Goal: Task Accomplishment & Management: Use online tool/utility

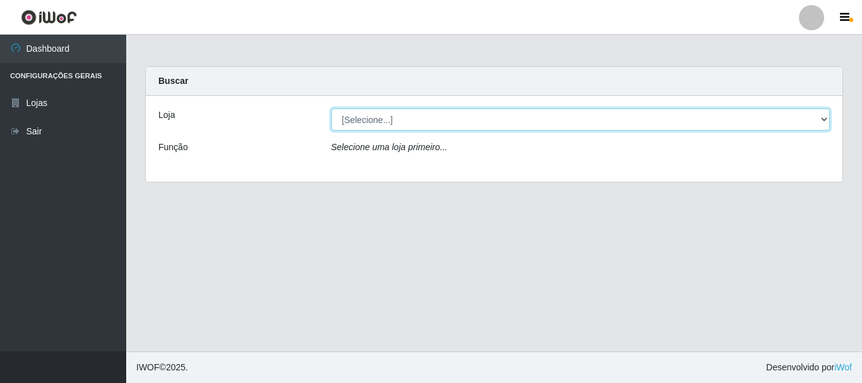
click at [369, 124] on select "[Selecione...] Nova República - Pajuçara Nova República - Pompeia" at bounding box center [580, 120] width 499 height 22
select select "64"
click at [331, 109] on select "[Selecione...] Nova República - Pajuçara Nova República - Pompeia" at bounding box center [580, 120] width 499 height 22
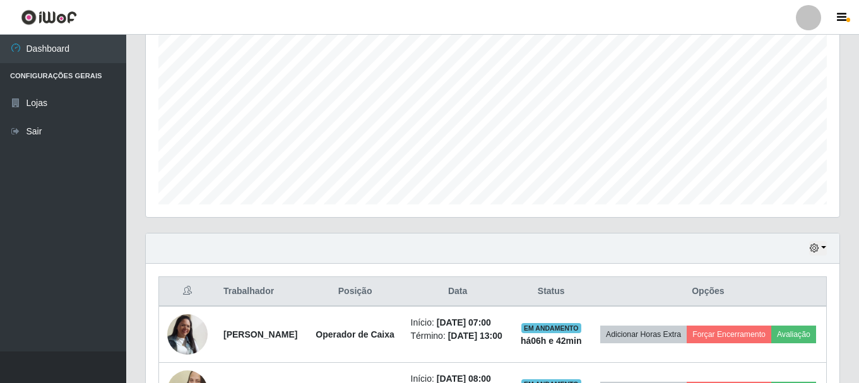
scroll to position [379, 0]
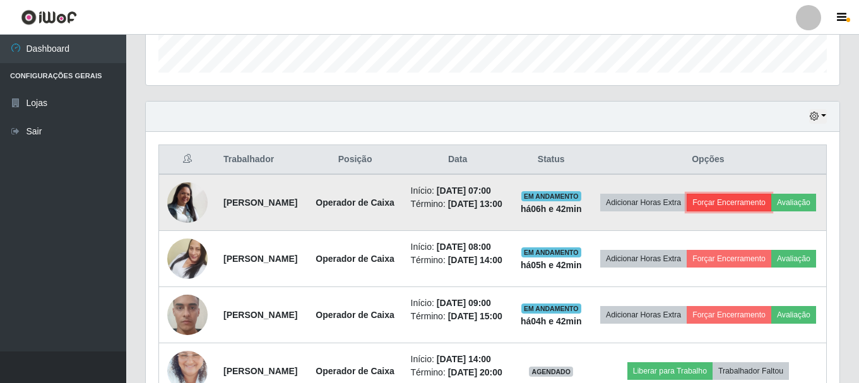
click at [771, 204] on button "Forçar Encerramento" at bounding box center [729, 203] width 85 height 18
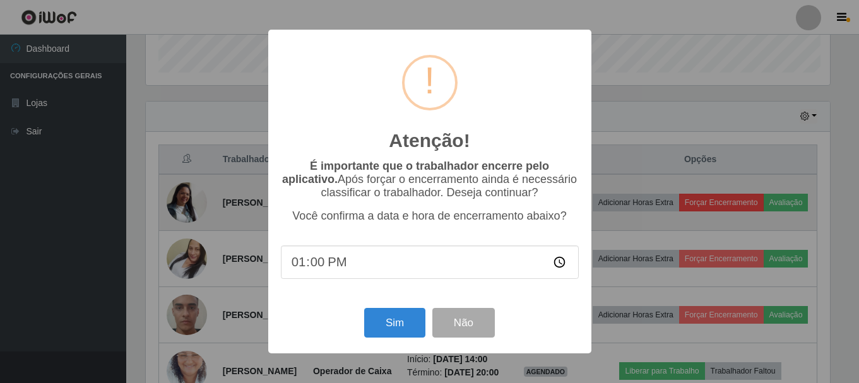
scroll to position [262, 687]
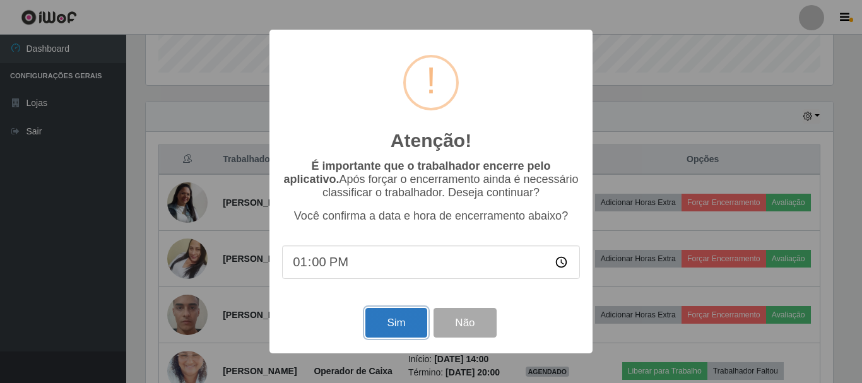
click at [404, 326] on button "Sim" at bounding box center [395, 323] width 61 height 30
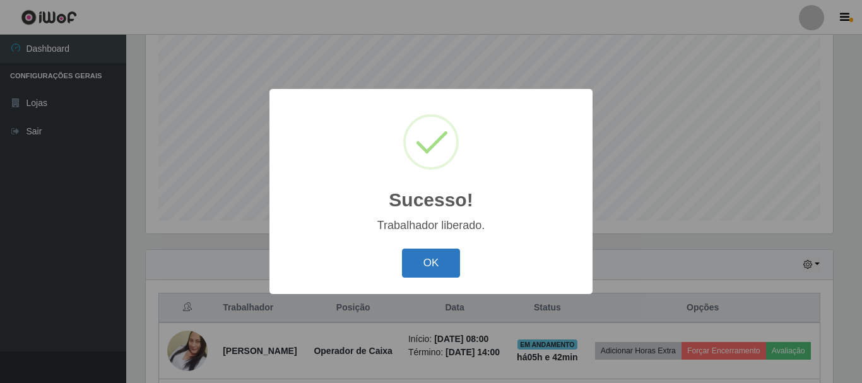
click at [410, 263] on button "OK" at bounding box center [431, 264] width 59 height 30
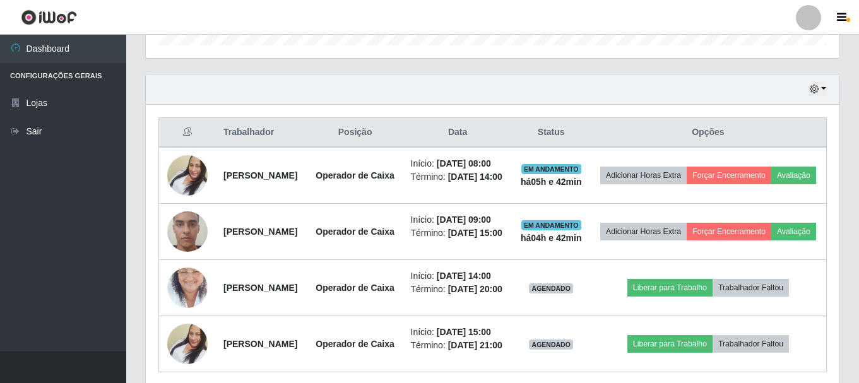
scroll to position [483, 0]
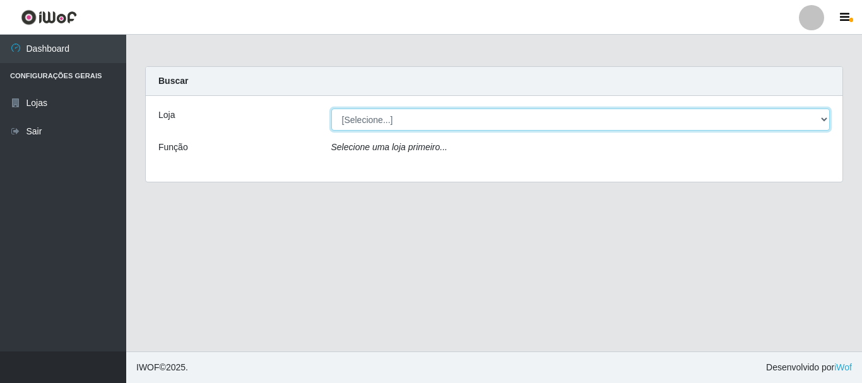
click at [369, 116] on select "[Selecione...] [GEOGRAPHIC_DATA] [GEOGRAPHIC_DATA]" at bounding box center [580, 120] width 499 height 22
select select "64"
click at [331, 109] on select "[Selecione...] [GEOGRAPHIC_DATA] [GEOGRAPHIC_DATA]" at bounding box center [580, 120] width 499 height 22
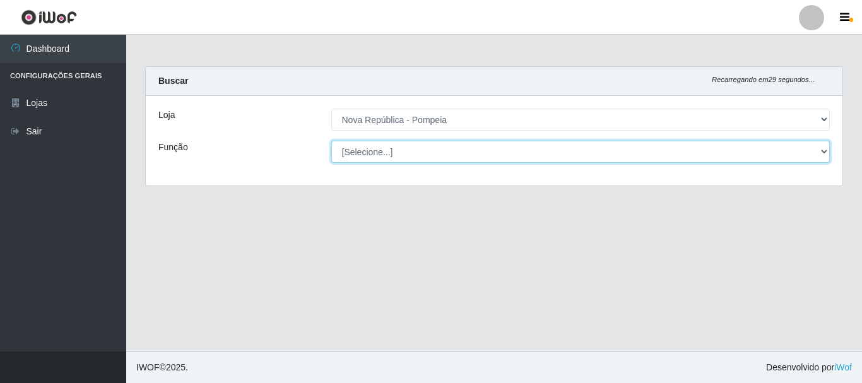
click at [377, 151] on select "[Selecione...] Balconista Operador de Caixa Recepcionista Repositor" at bounding box center [580, 152] width 499 height 22
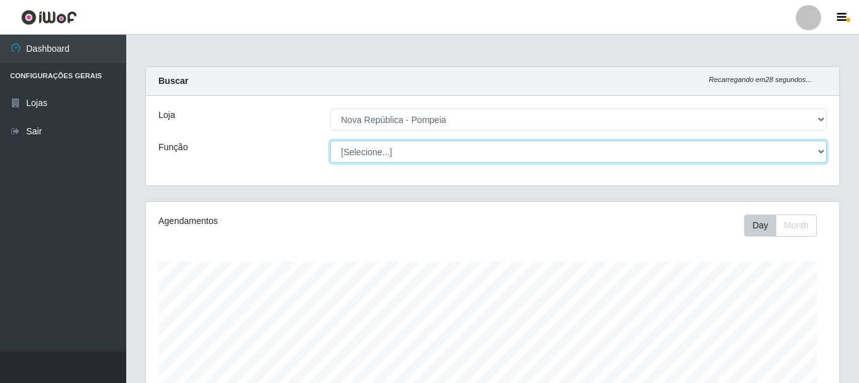
select select "22"
click at [330, 141] on select "[Selecione...] Balconista Operador de Caixa Recepcionista Repositor" at bounding box center [578, 152] width 497 height 22
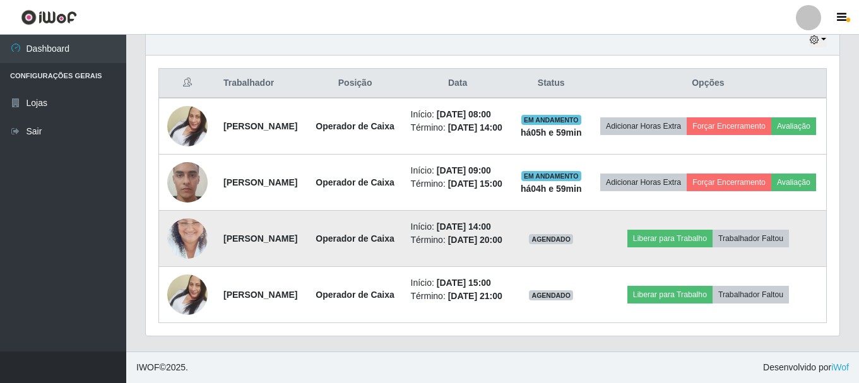
scroll to position [546, 0]
click at [678, 230] on button "Liberar para Trabalho" at bounding box center [669, 239] width 85 height 18
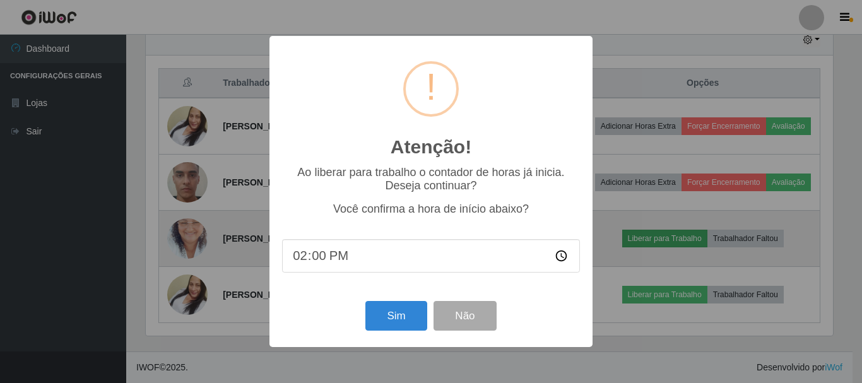
scroll to position [262, 687]
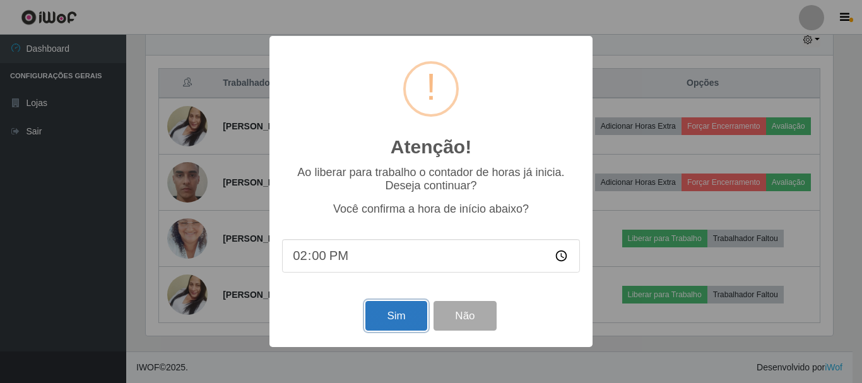
click at [401, 316] on button "Sim" at bounding box center [395, 316] width 61 height 30
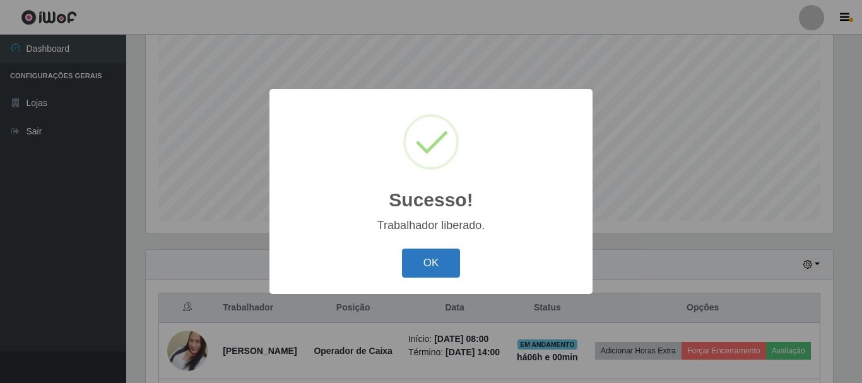
click at [432, 264] on button "OK" at bounding box center [431, 264] width 59 height 30
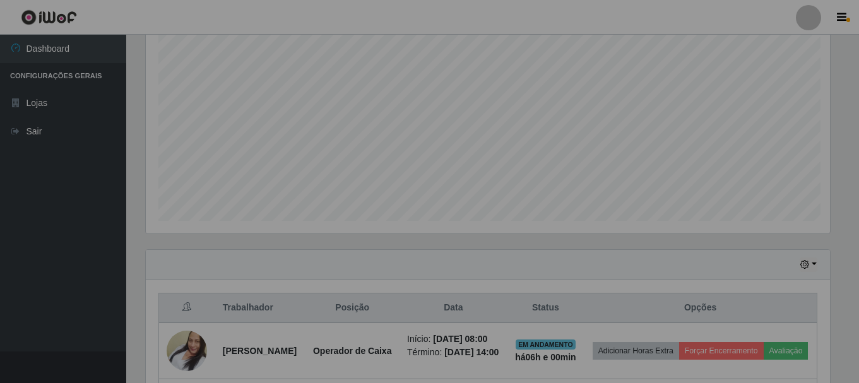
scroll to position [262, 694]
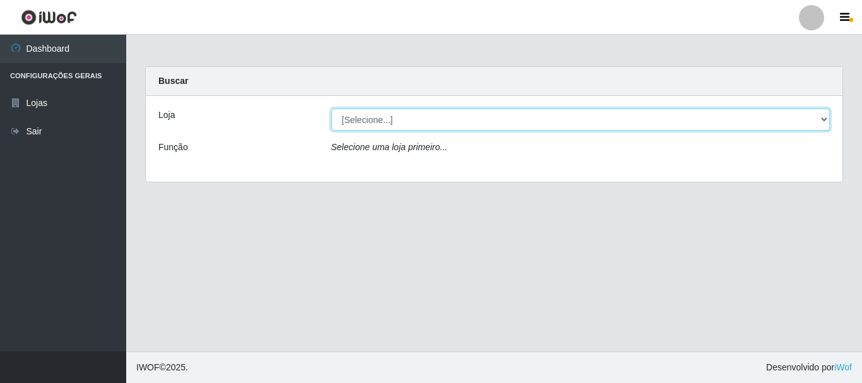
click at [360, 123] on select "[Selecione...] [GEOGRAPHIC_DATA] [GEOGRAPHIC_DATA]" at bounding box center [580, 120] width 499 height 22
select select "64"
click at [331, 109] on select "[Selecione...] [GEOGRAPHIC_DATA] [GEOGRAPHIC_DATA]" at bounding box center [580, 120] width 499 height 22
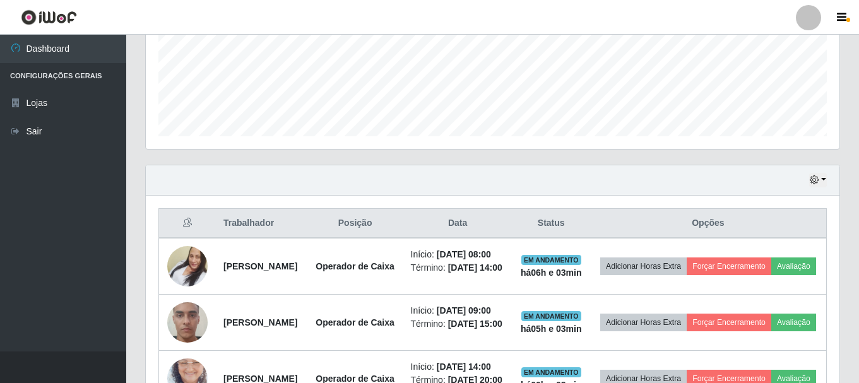
scroll to position [316, 0]
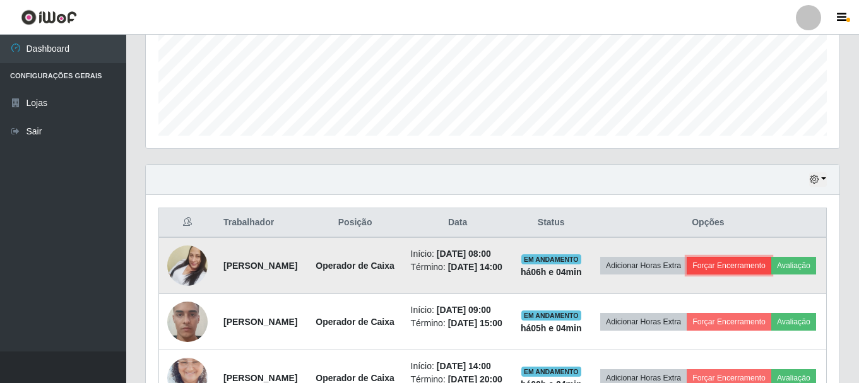
click at [765, 264] on button "Forçar Encerramento" at bounding box center [729, 266] width 85 height 18
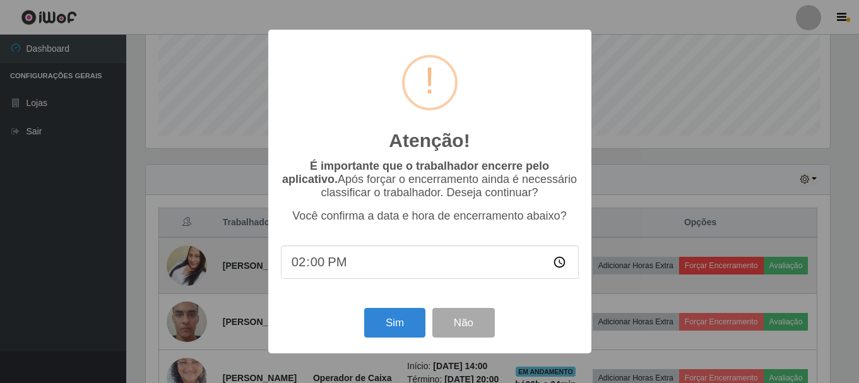
scroll to position [262, 687]
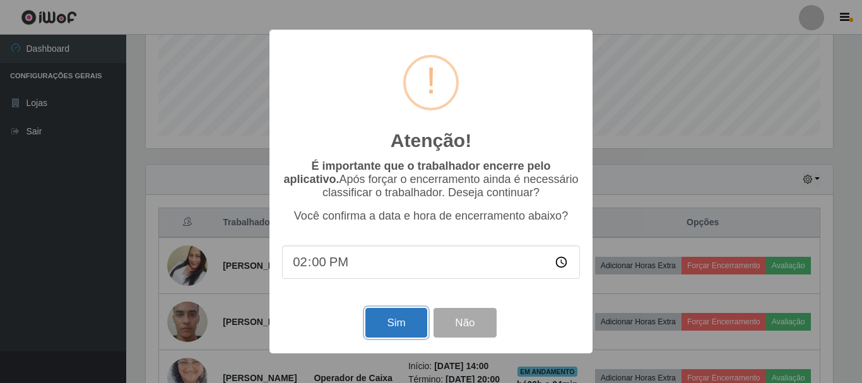
click at [390, 333] on button "Sim" at bounding box center [395, 323] width 61 height 30
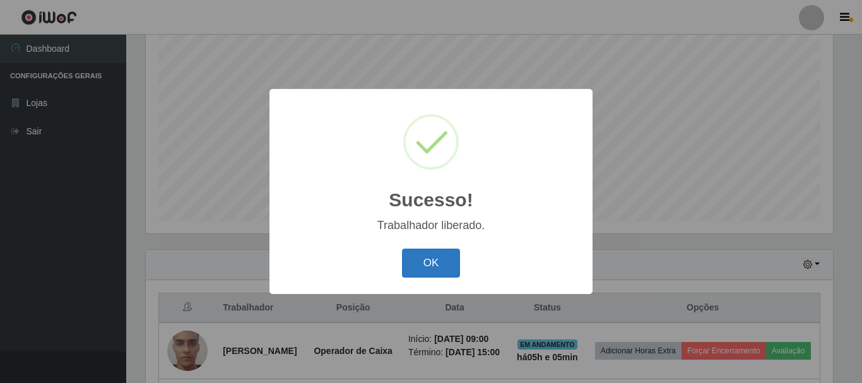
click at [449, 268] on button "OK" at bounding box center [431, 264] width 59 height 30
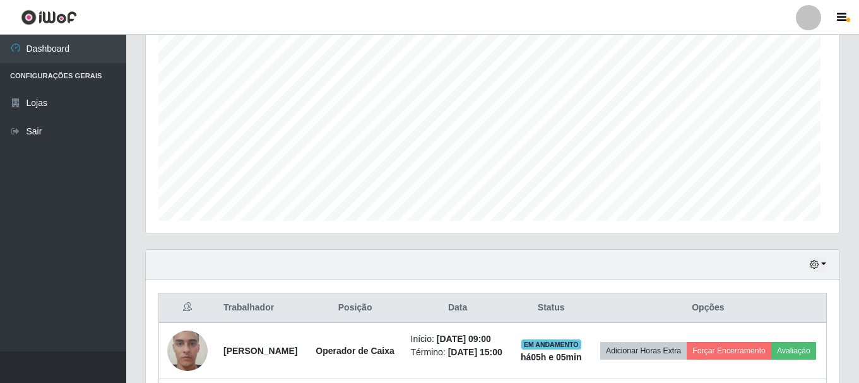
scroll to position [262, 694]
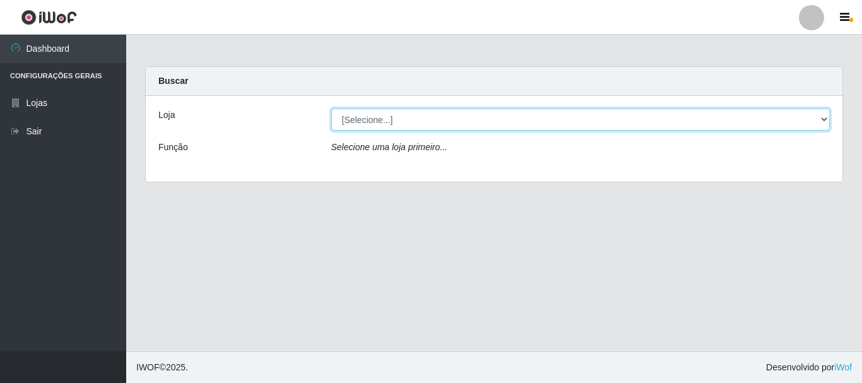
click at [425, 116] on select "[Selecione...] [GEOGRAPHIC_DATA] [GEOGRAPHIC_DATA]" at bounding box center [580, 120] width 499 height 22
select select "64"
click at [331, 109] on select "[Selecione...] [GEOGRAPHIC_DATA] [GEOGRAPHIC_DATA]" at bounding box center [580, 120] width 499 height 22
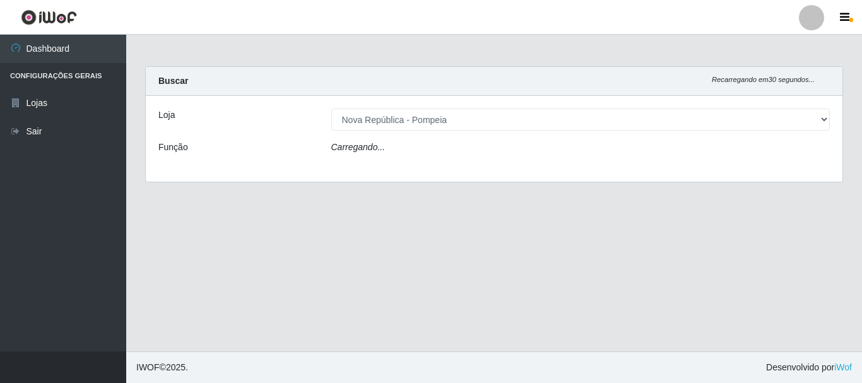
click at [415, 149] on div "Carregando..." at bounding box center [581, 150] width 518 height 18
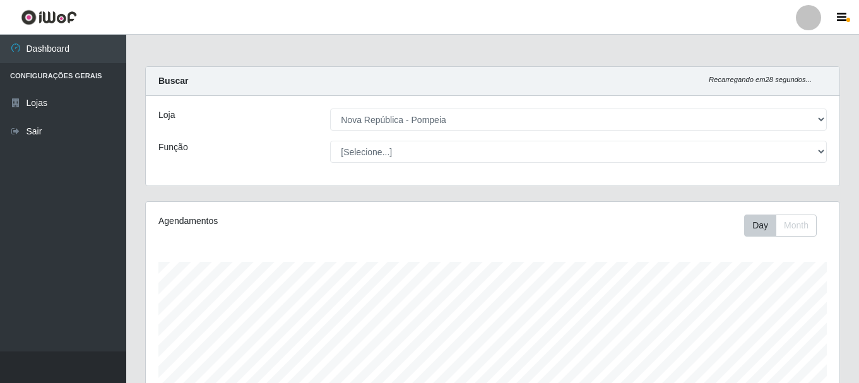
select select "22"
click at [330, 141] on select "[Selecione...] Balconista Operador de Caixa Recepcionista Repositor" at bounding box center [578, 152] width 497 height 22
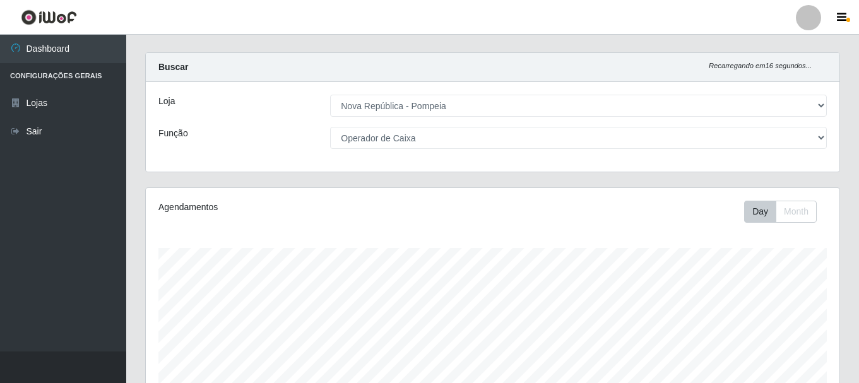
scroll to position [6, 0]
